Goal: Find specific page/section: Find specific page/section

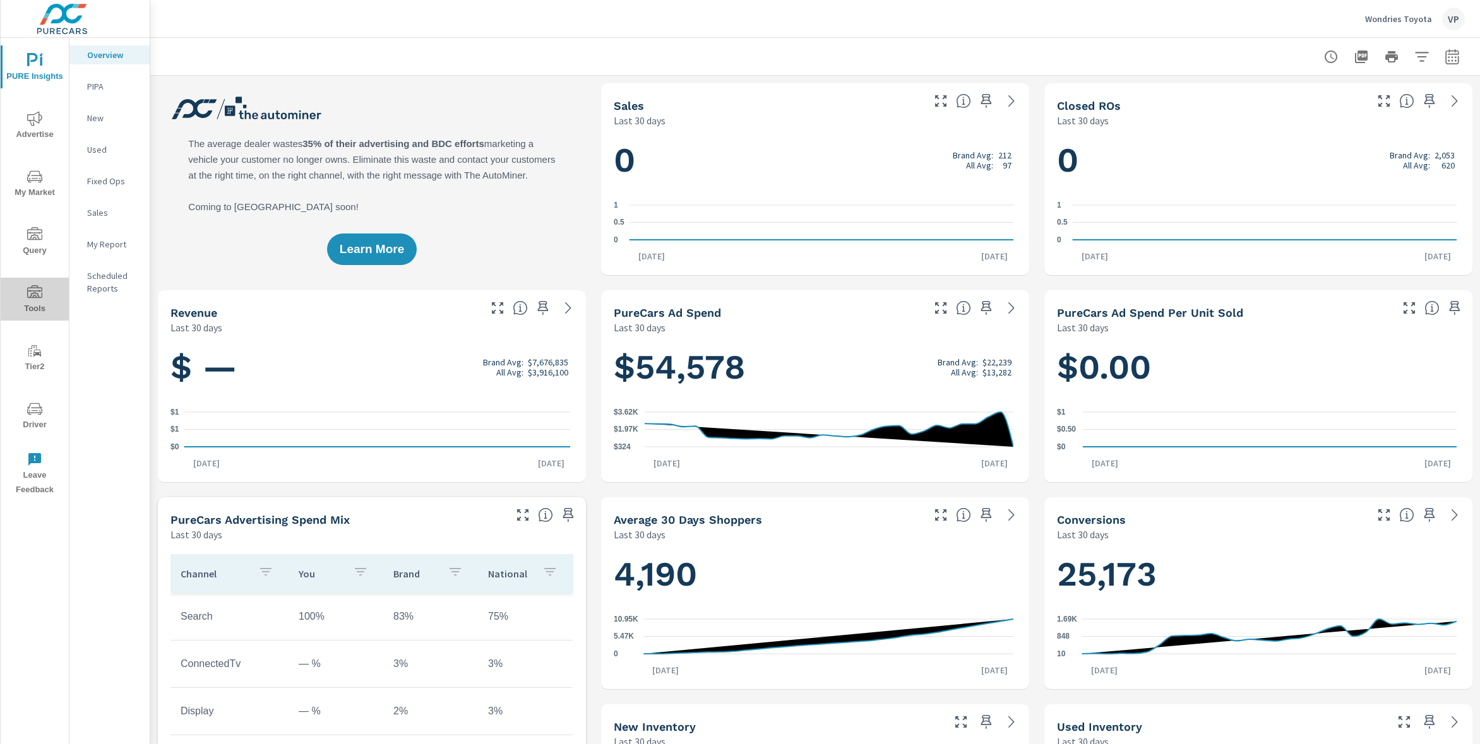
click at [35, 295] on icon "nav menu" at bounding box center [34, 291] width 15 height 13
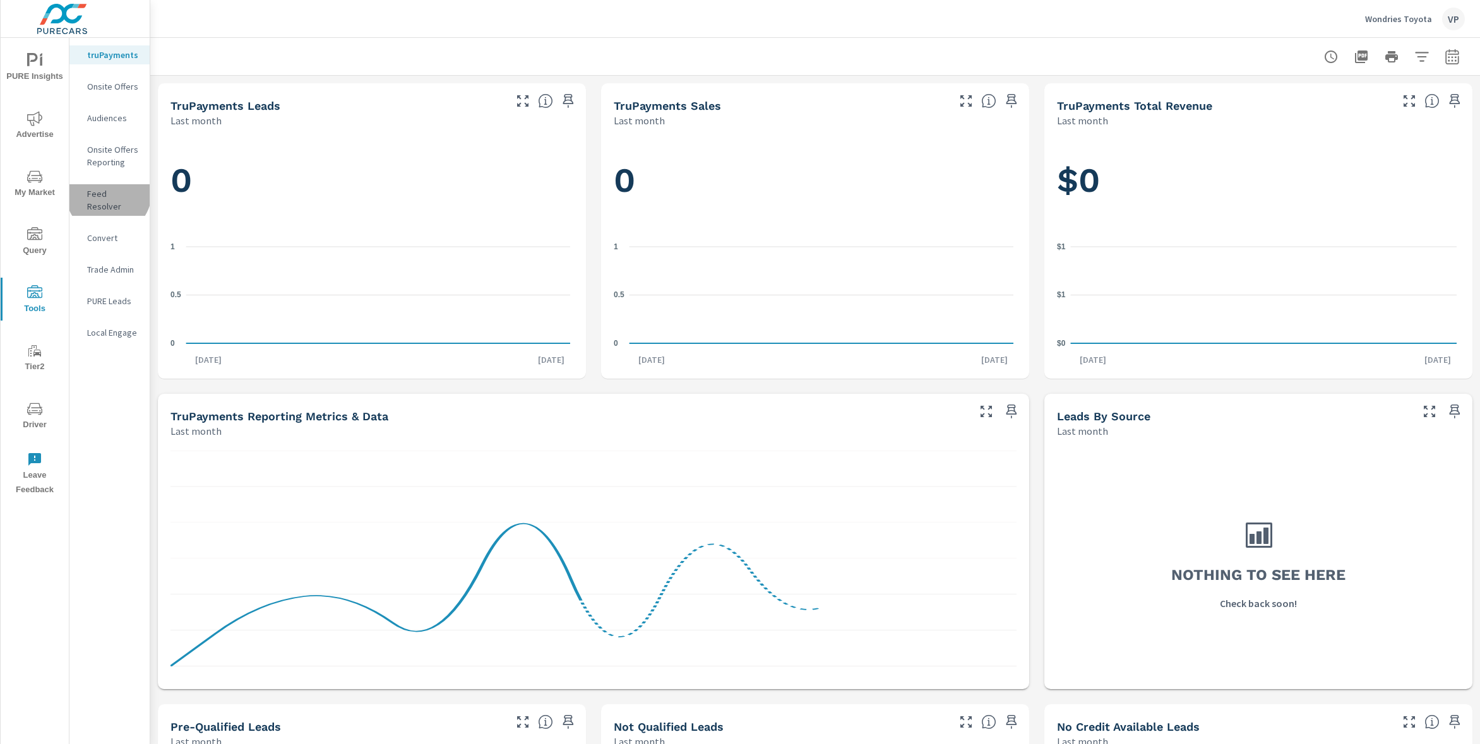
click at [109, 193] on p "Feed Resolver" at bounding box center [113, 200] width 52 height 25
